Goal: Information Seeking & Learning: Learn about a topic

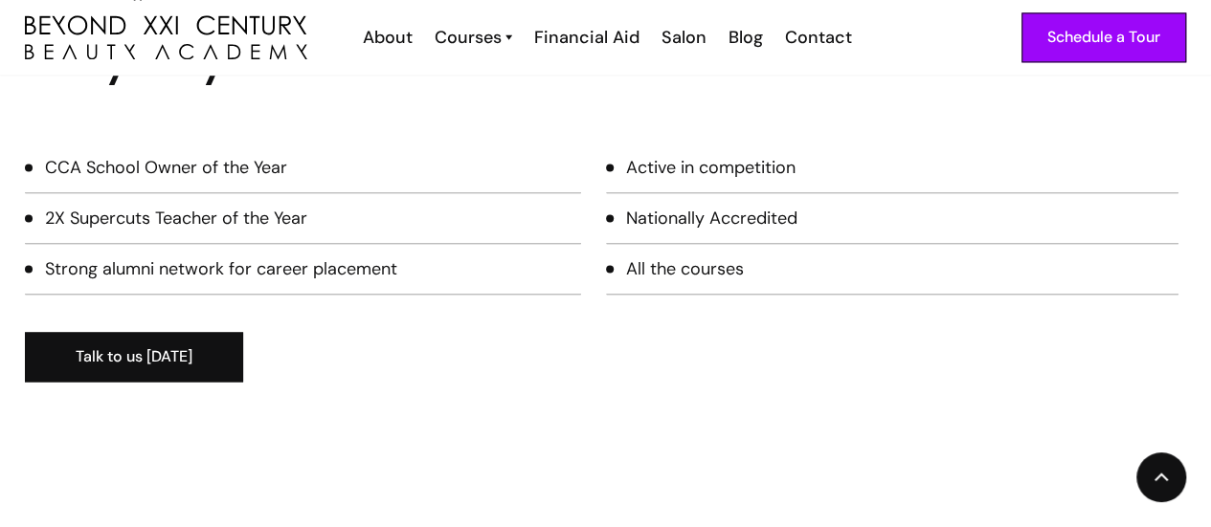
scroll to position [1340, 0]
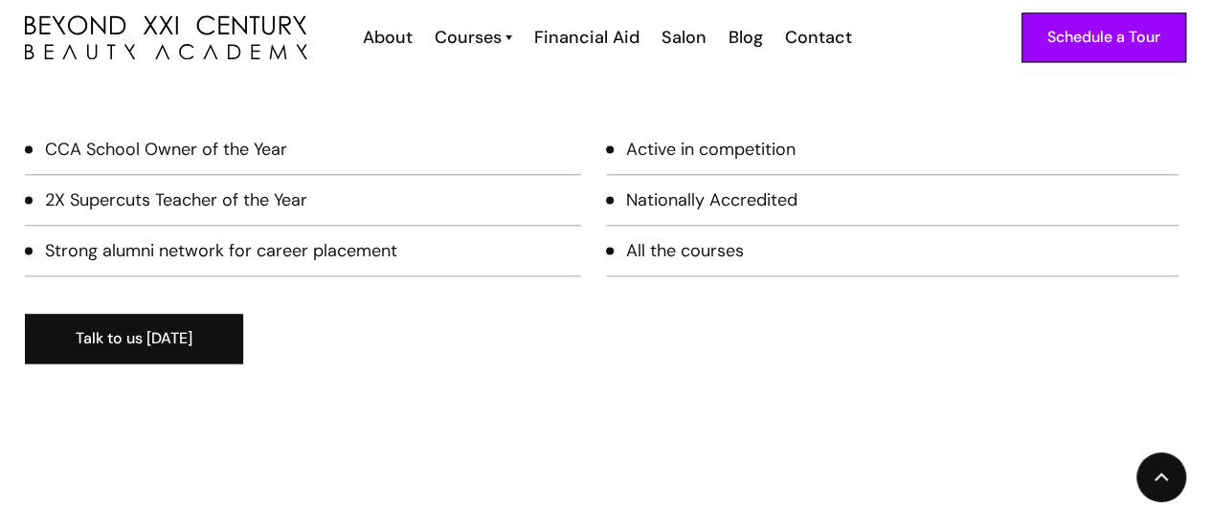
click at [684, 238] on div "All the courses" at bounding box center [685, 250] width 118 height 25
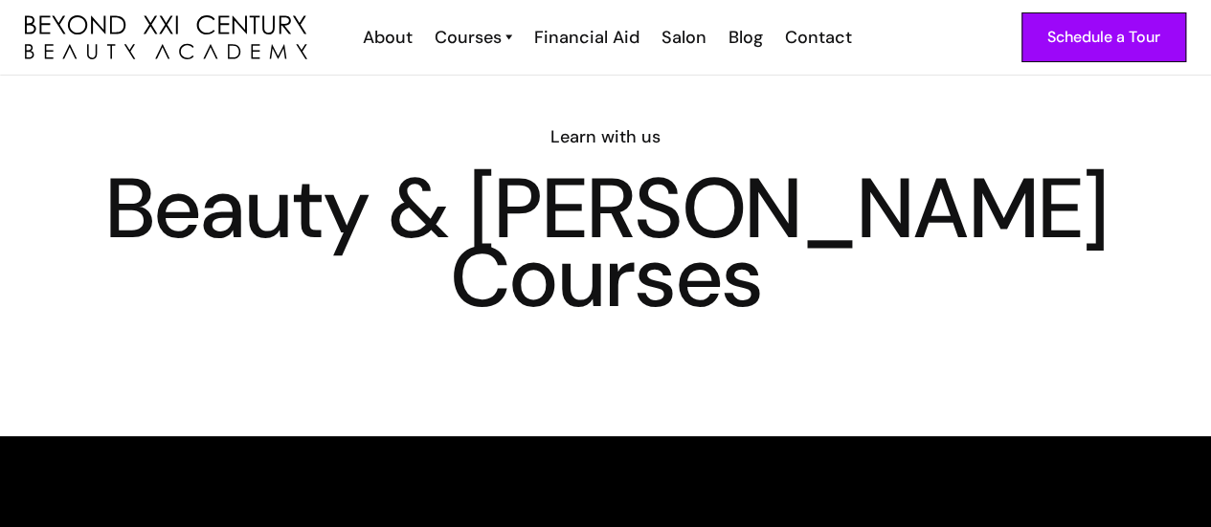
scroll to position [0, 0]
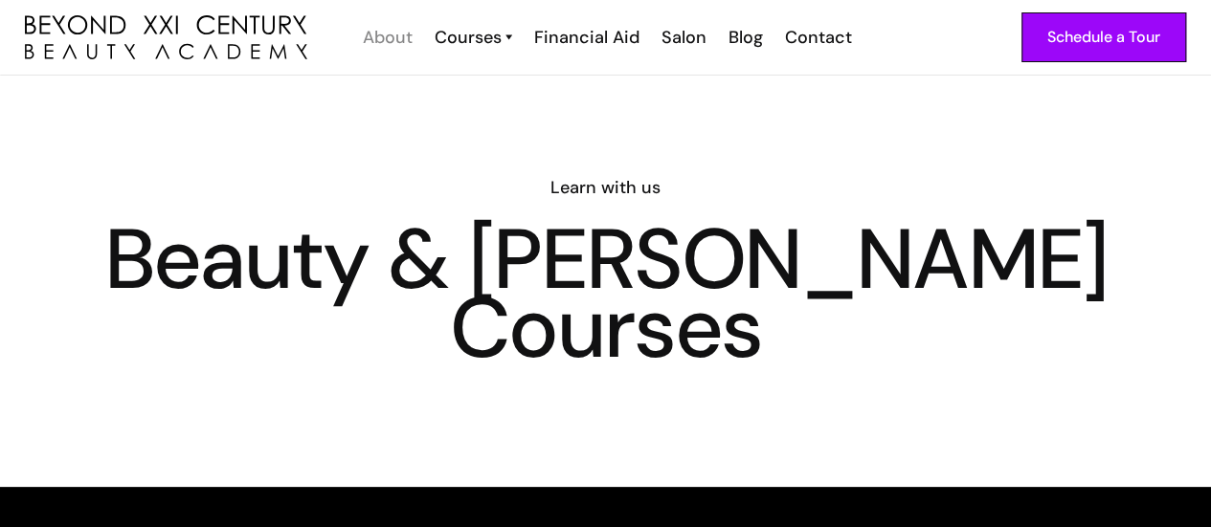
click at [379, 34] on div "About" at bounding box center [388, 37] width 50 height 25
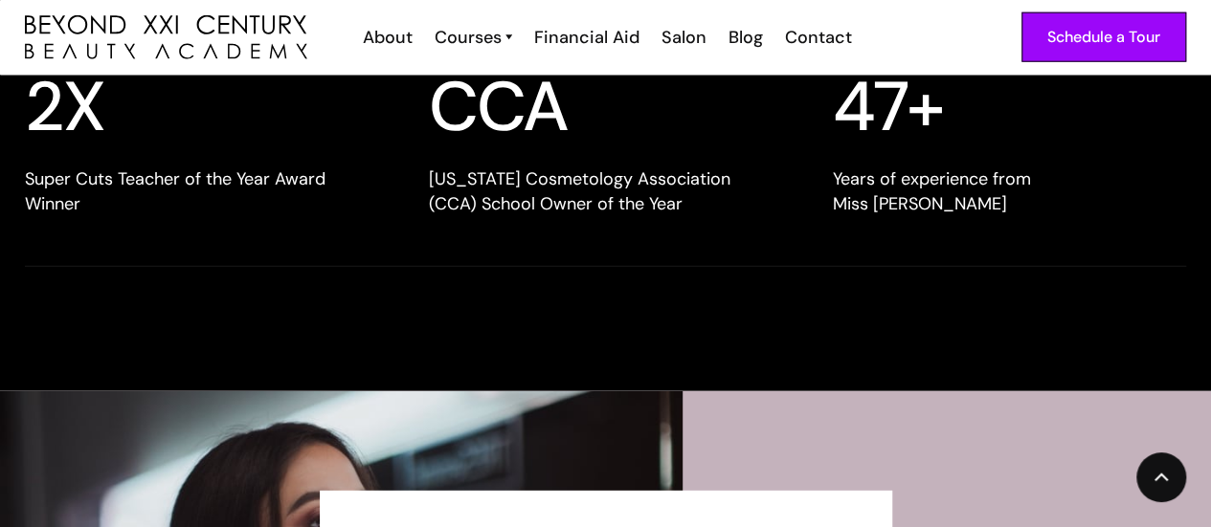
scroll to position [2393, 0]
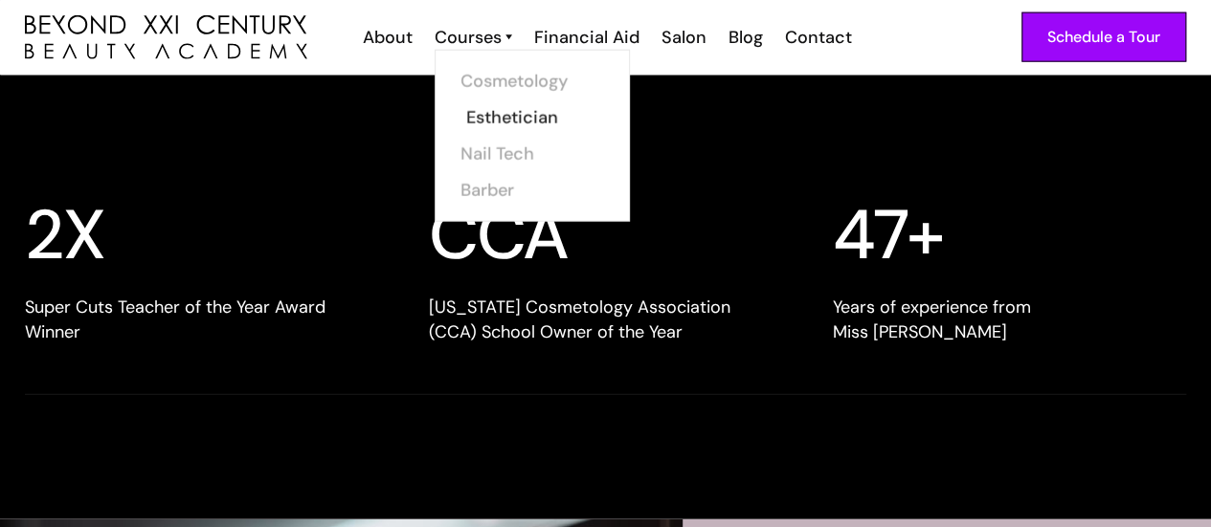
click at [502, 118] on link "Esthetician" at bounding box center [538, 118] width 144 height 36
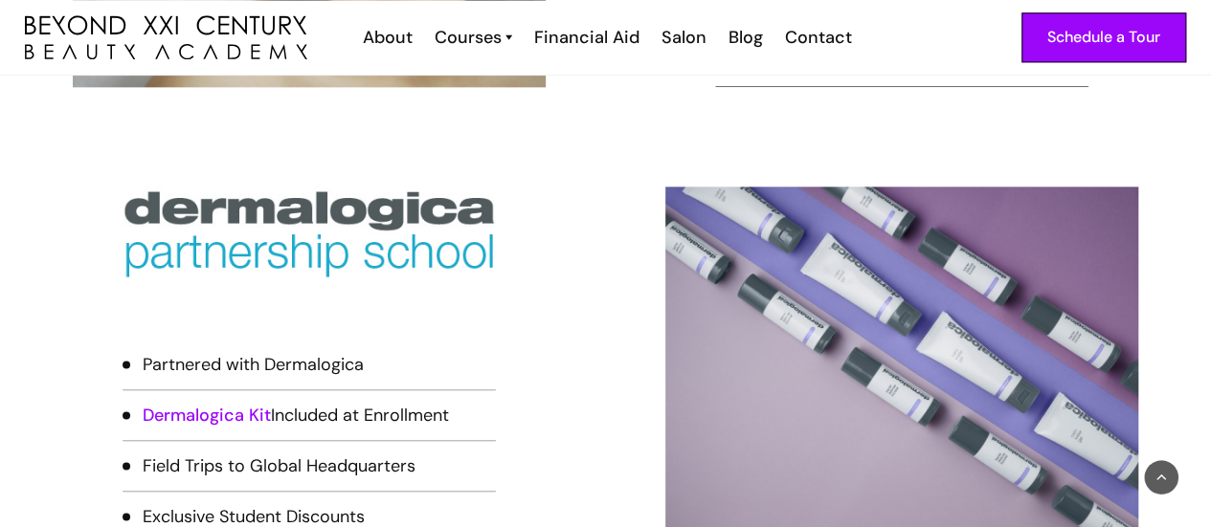
scroll to position [1149, 0]
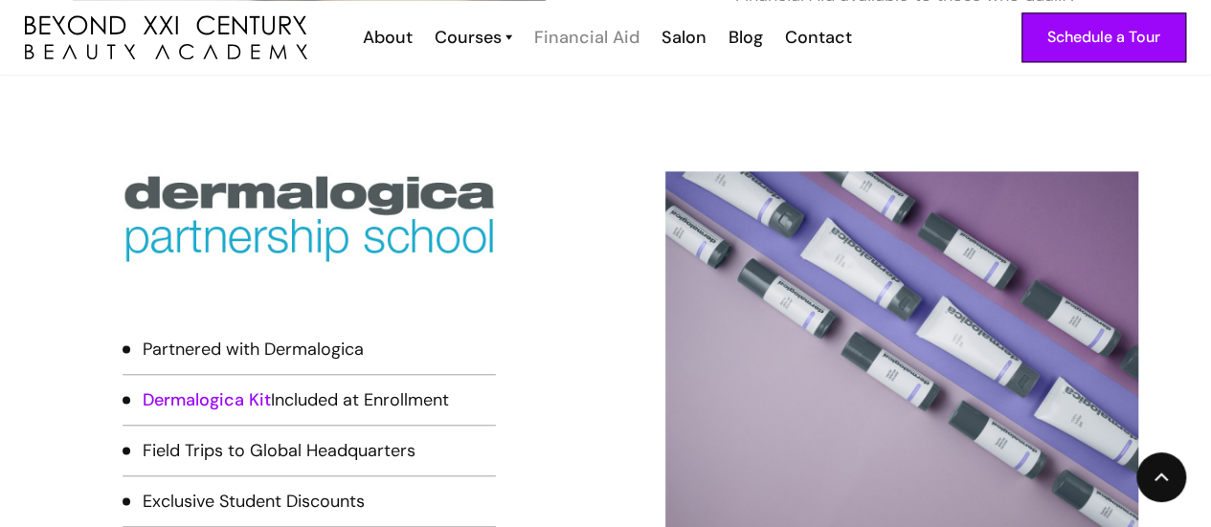
click at [599, 41] on div "Financial Aid" at bounding box center [586, 37] width 105 height 25
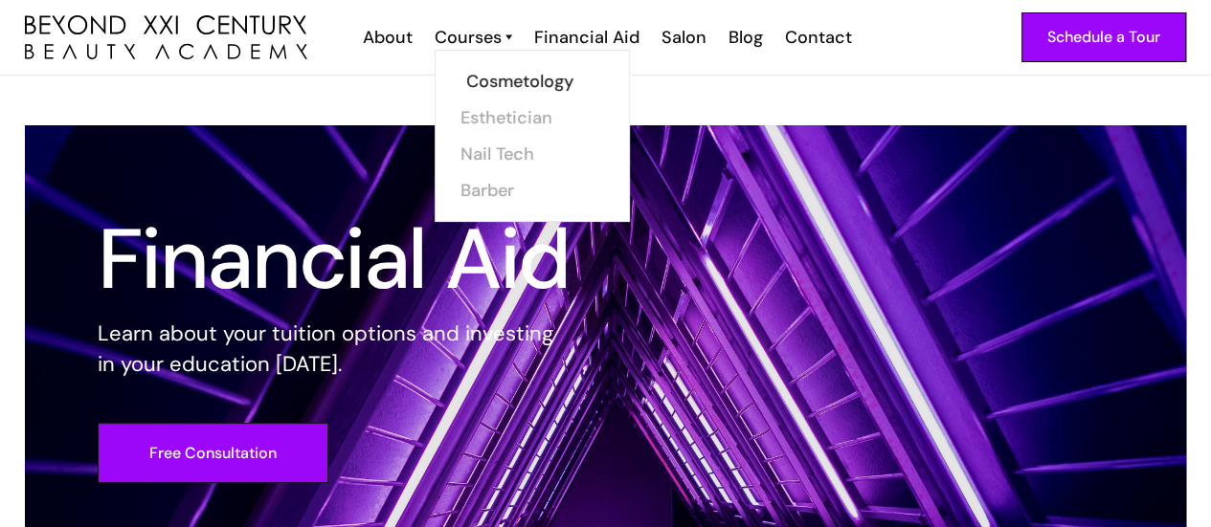
click at [509, 81] on link "Cosmetology" at bounding box center [538, 81] width 144 height 36
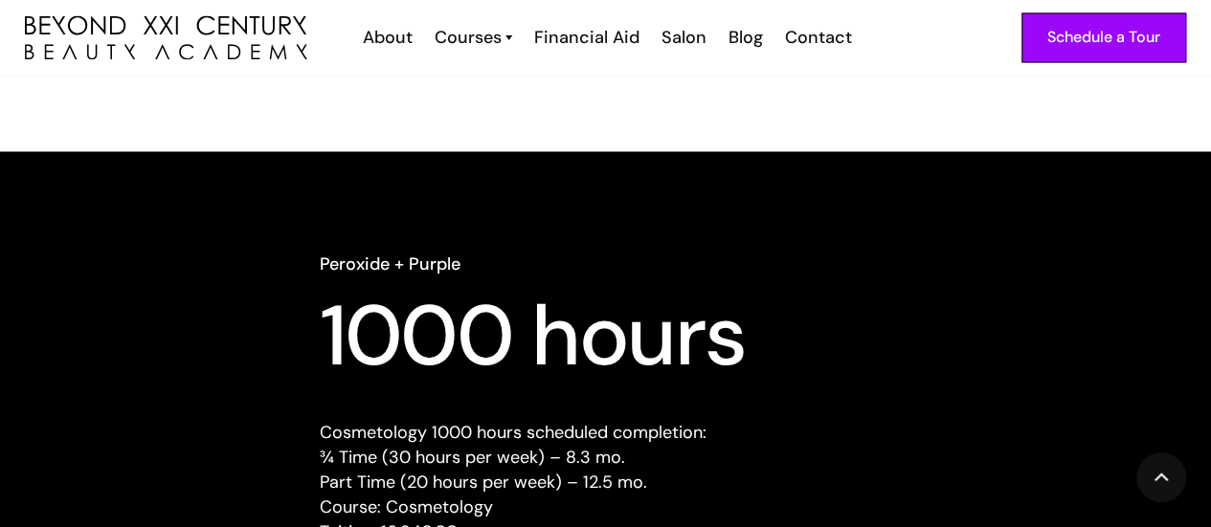
scroll to position [1915, 0]
